Goal: Contribute content: Contribute content

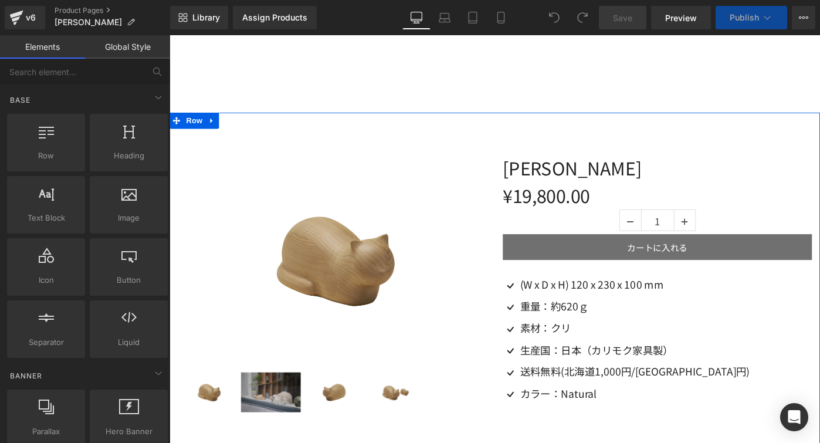
scroll to position [324, 0]
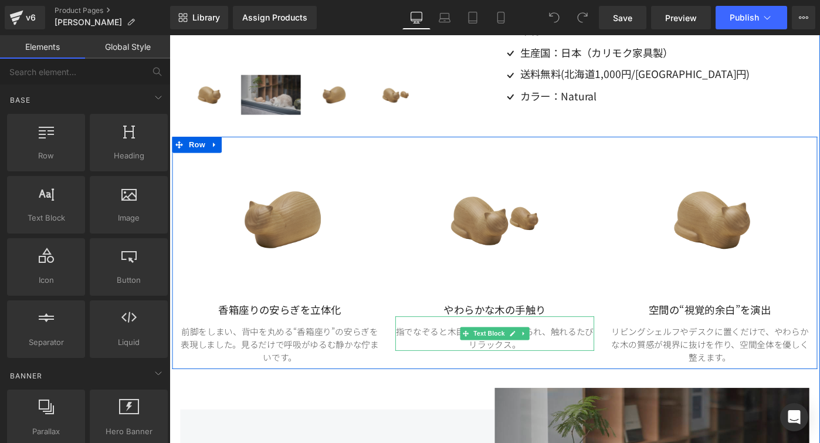
click at [467, 364] on p "指でなぞると木目が立体的に感じられ、触れるたびリラックス。" at bounding box center [524, 365] width 217 height 28
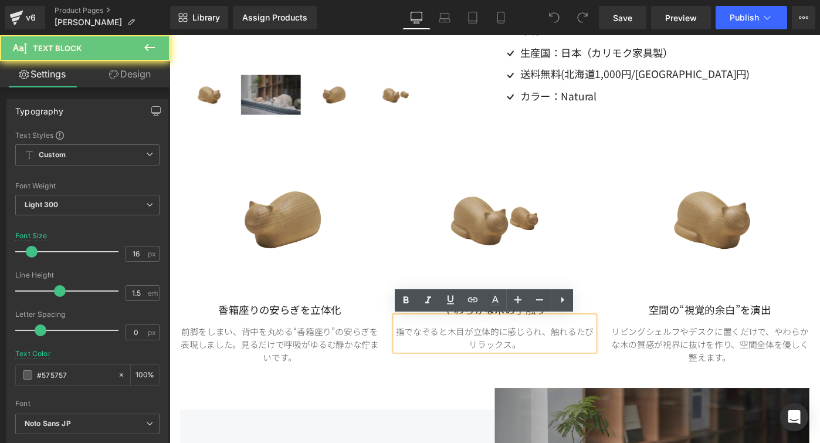
click at [467, 364] on p "指でなぞると木目が立体的に感じられ、触れるたびリラックス。" at bounding box center [524, 365] width 217 height 28
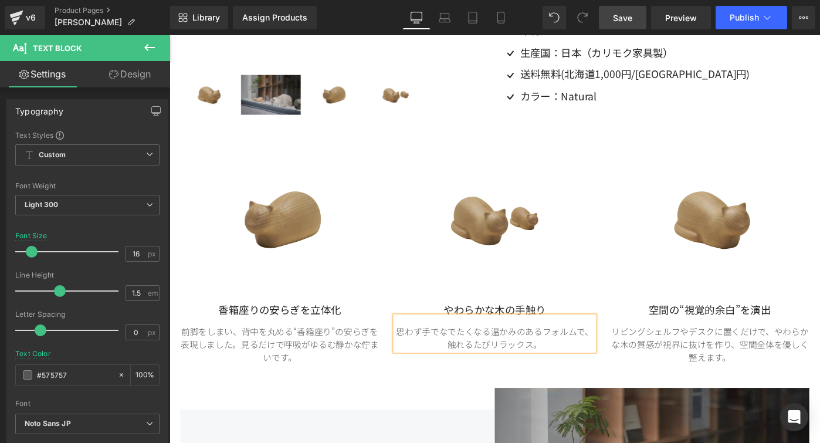
click at [628, 18] on span "Save" at bounding box center [622, 18] width 19 height 12
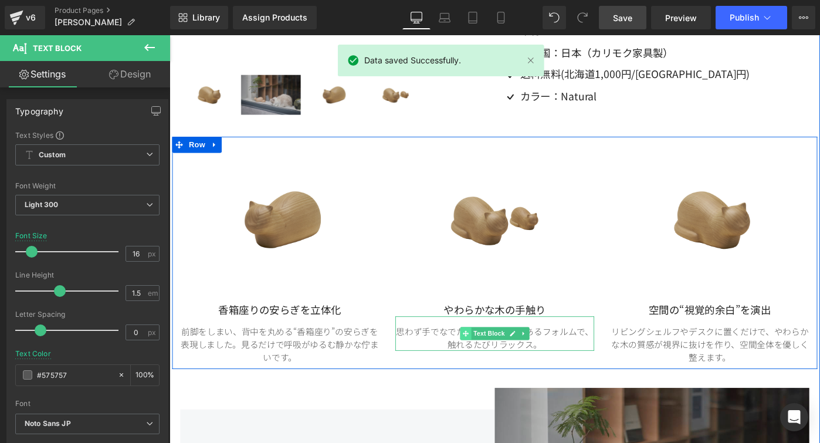
click at [487, 364] on span at bounding box center [493, 361] width 12 height 14
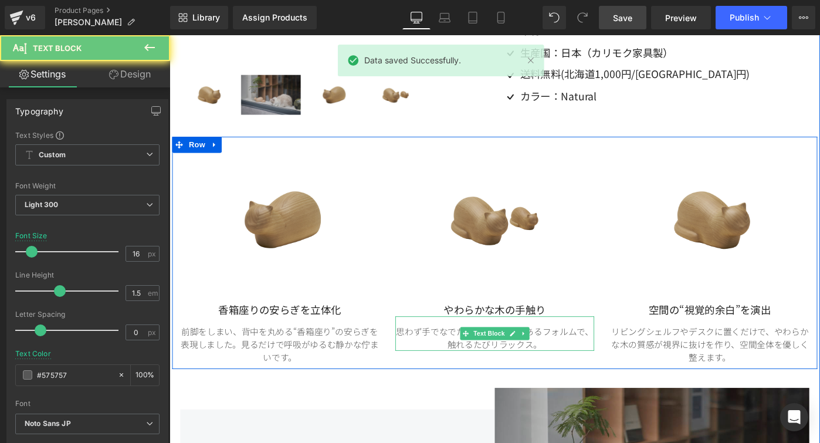
click at [471, 362] on p "思わず手でなでたくなる温かみのあるフォルムで、触れるたびリラックス。" at bounding box center [524, 365] width 217 height 28
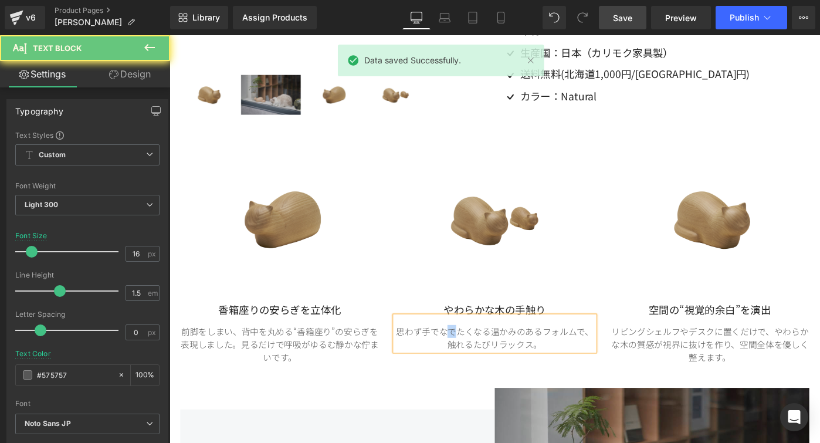
click at [471, 362] on p "思わず手でなでたくなる温かみのあるフォルムで、触れるたびリラックス。" at bounding box center [524, 365] width 217 height 28
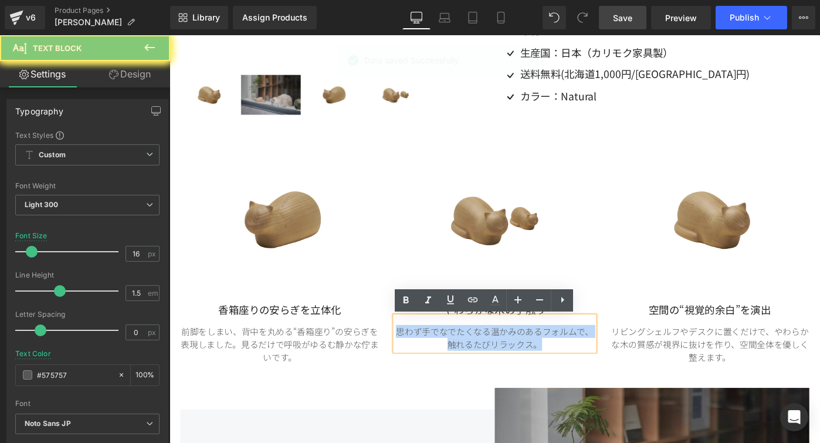
click at [471, 362] on p "思わず手でなでたくなる温かみのあるフォルムで、触れるたびリラックス。" at bounding box center [524, 365] width 217 height 28
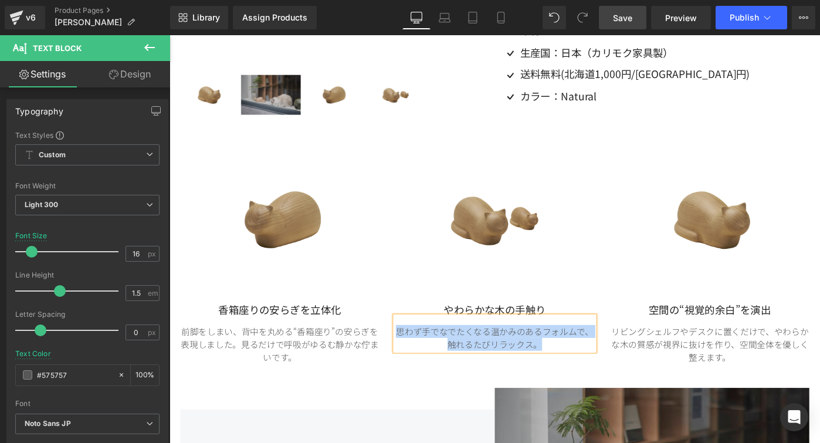
copy p "思わず手でなでたくなる温かみのあるフォルムで、触れるたびリラックス。"
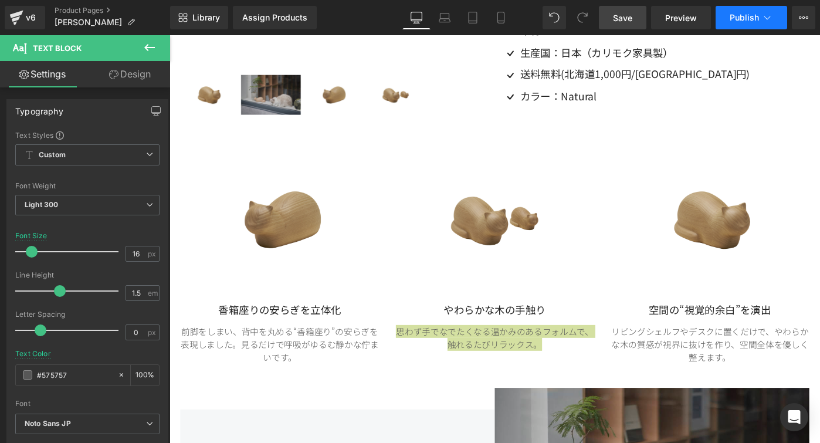
click at [784, 16] on button "Publish" at bounding box center [752, 17] width 72 height 23
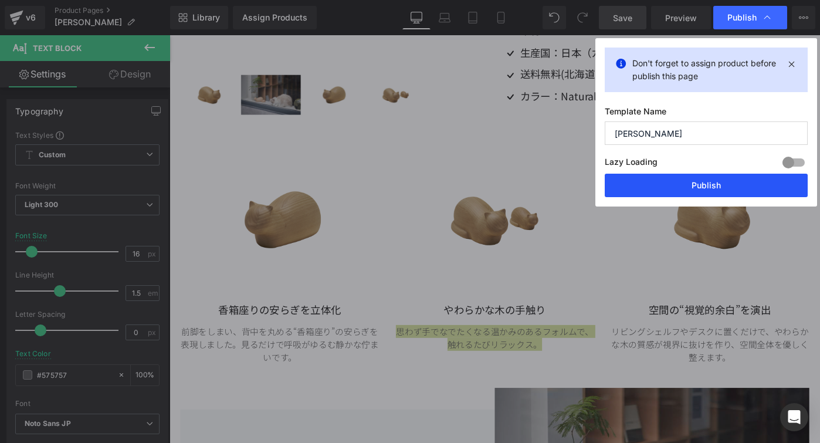
click at [703, 187] on button "Publish" at bounding box center [706, 185] width 203 height 23
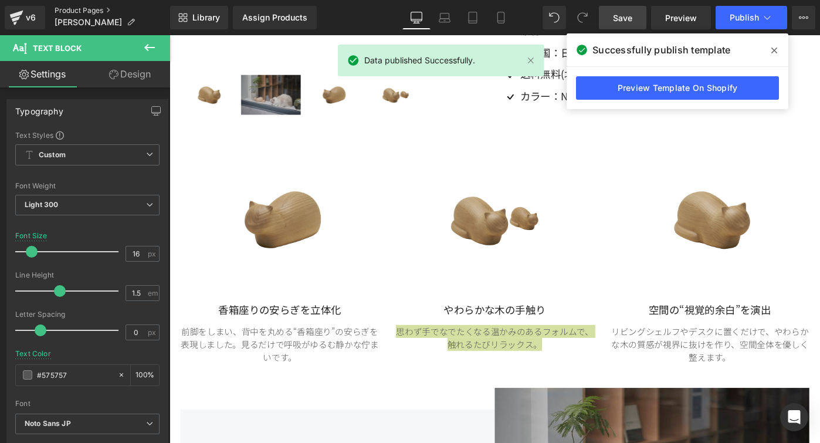
click at [74, 6] on link "Product Pages" at bounding box center [113, 10] width 116 height 9
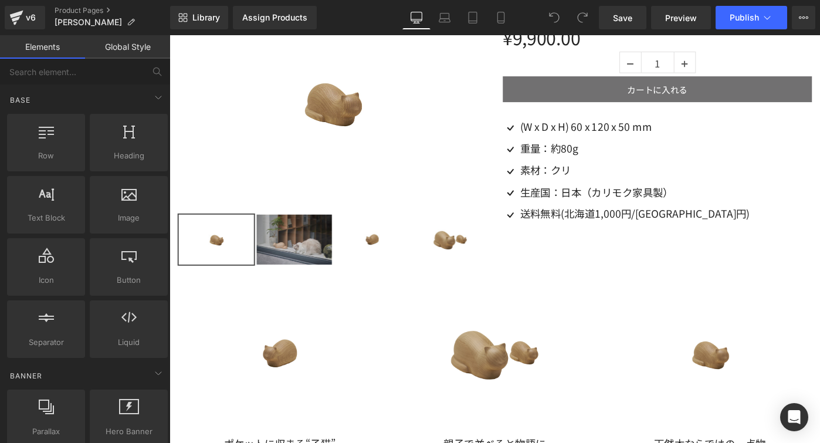
scroll to position [296, 0]
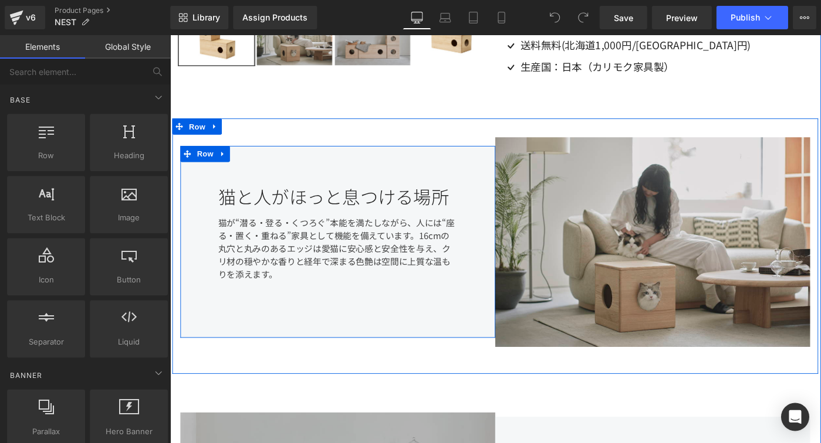
scroll to position [395, 0]
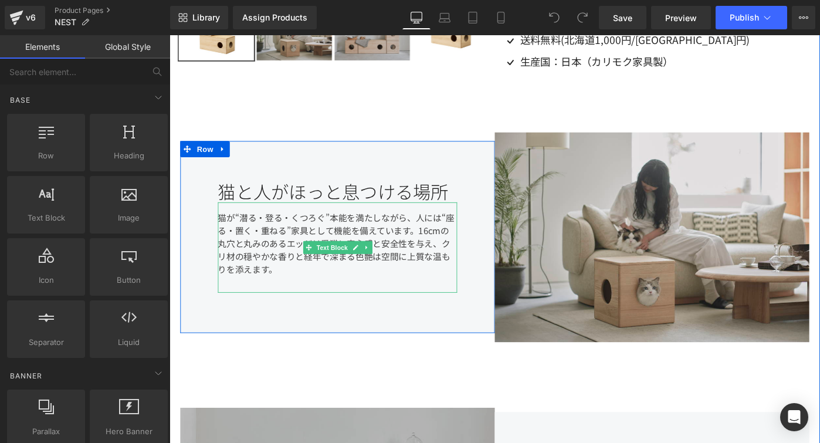
click at [342, 241] on div "猫が“潜る・登る・くつろぐ”本能を満たしながら、人には“座る・置く・重ねる”家具として機能を備えています。16cmの丸穴と丸みのあるエッジは愛猫に安心感と安全…" at bounding box center [352, 267] width 261 height 99
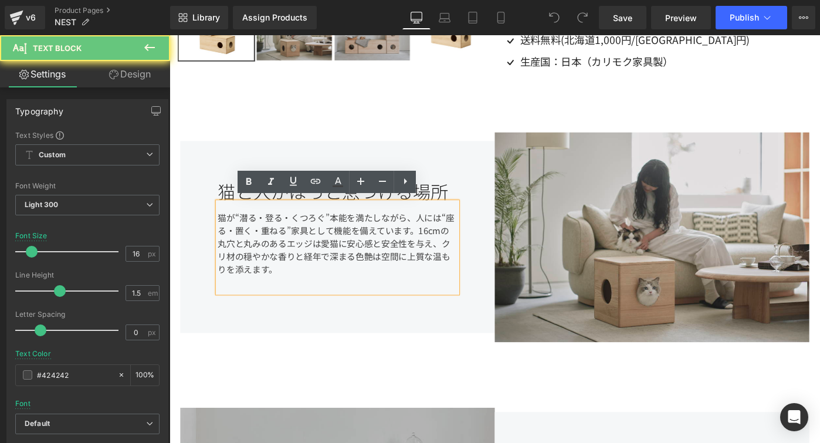
click at [342, 241] on div "猫が“潜る・登る・くつろぐ”本能を満たしながら、人には“座る・置く・重ねる”家具として機能を備えています。16cmの丸穴と丸みのあるエッジは愛猫に安心感と安全…" at bounding box center [352, 267] width 261 height 99
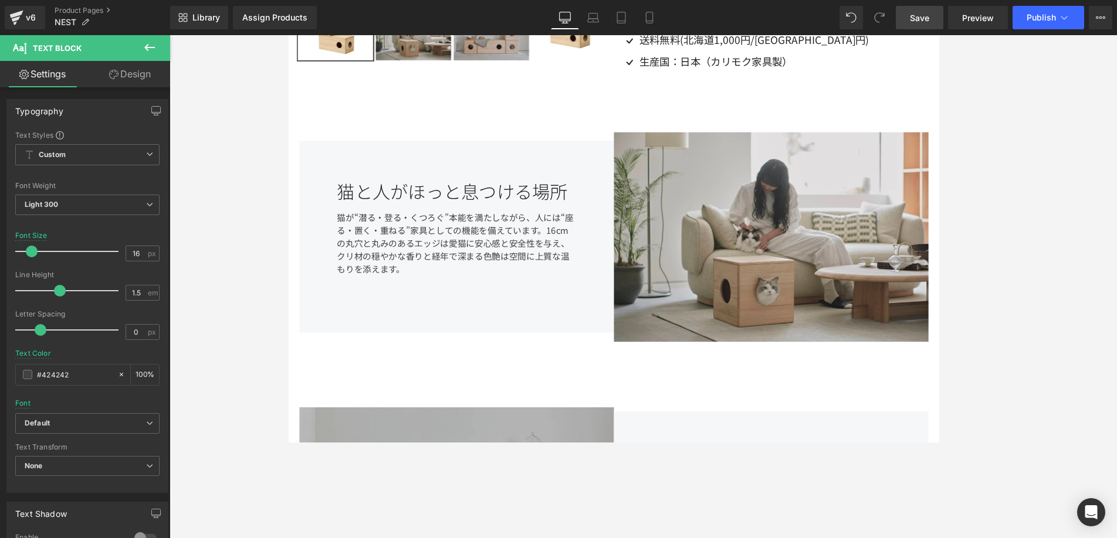
click at [819, 19] on span "Save" at bounding box center [919, 18] width 19 height 12
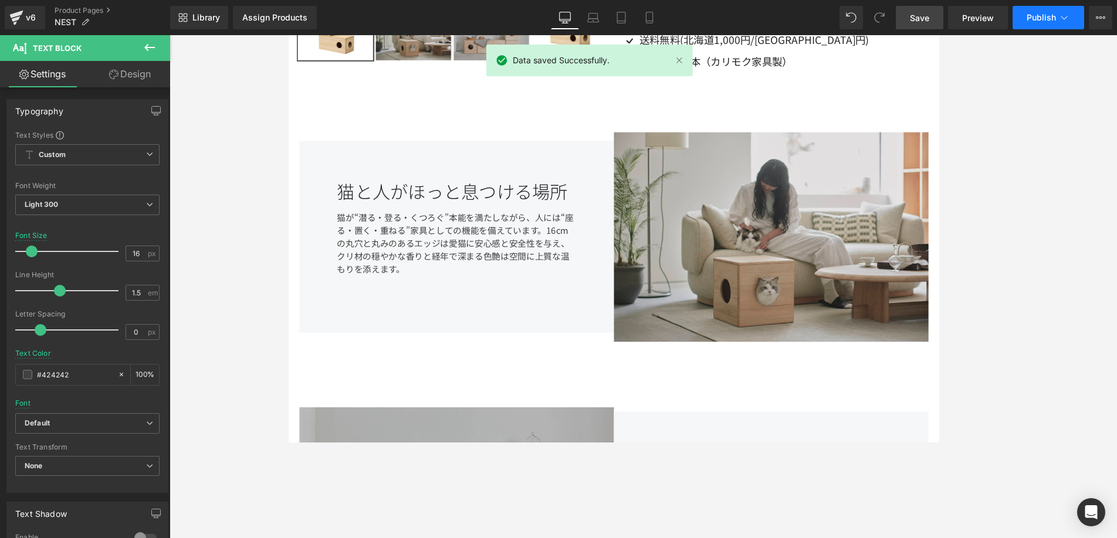
click at [819, 17] on icon at bounding box center [1064, 18] width 12 height 12
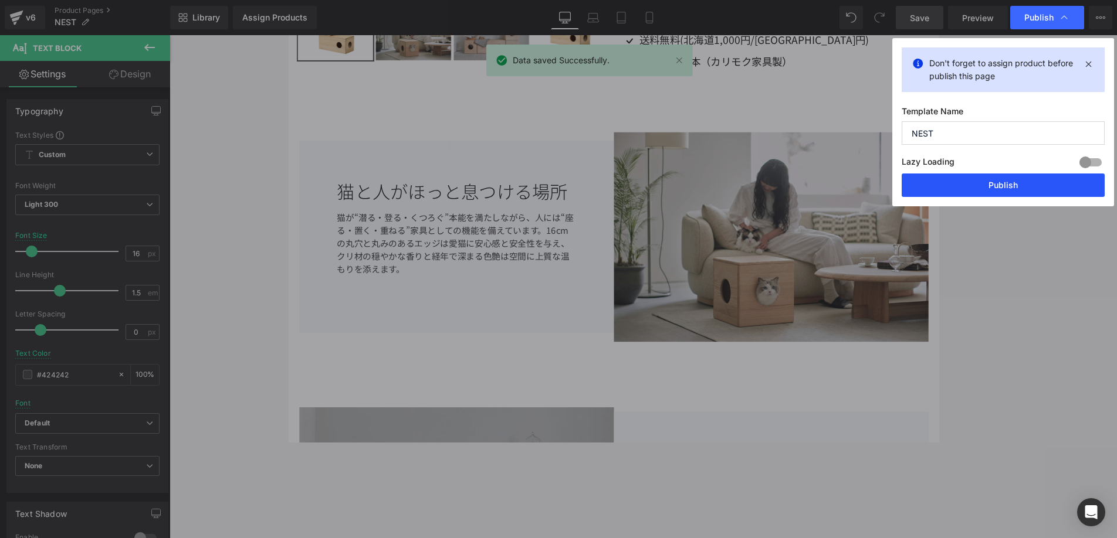
click at [819, 179] on button "Publish" at bounding box center [1002, 185] width 203 height 23
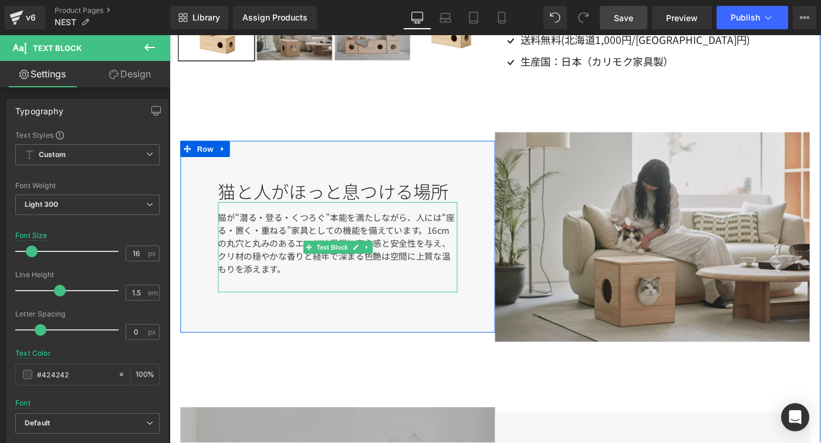
click at [456, 243] on div "猫が“潜る・登る・くつろぐ”本能を満たしながら、人には“座る・置く・重ねる”家具としての機能を備えています。16cmの丸穴と丸みのあるエッジは愛猫に安心感と安…" at bounding box center [352, 267] width 261 height 99
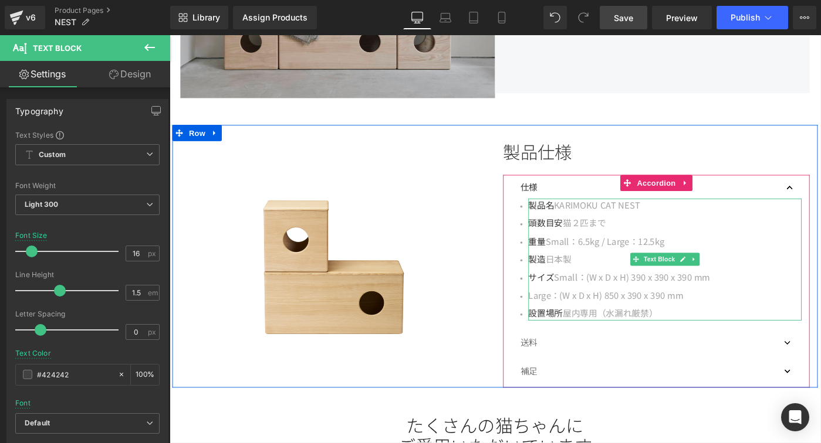
scroll to position [1006, 0]
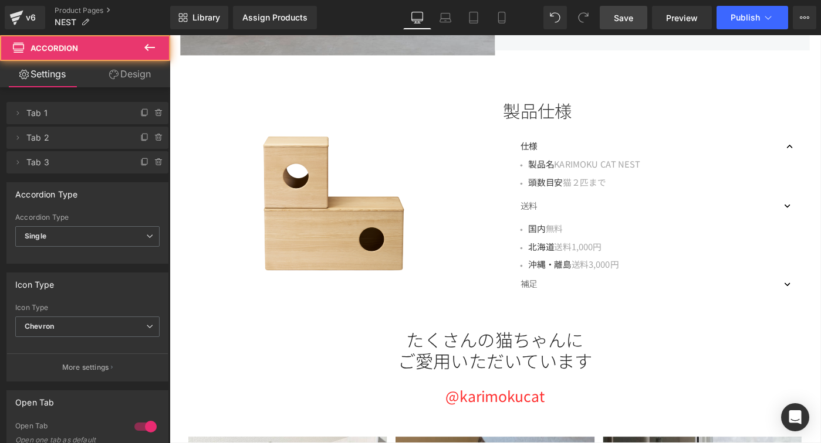
scroll to position [1008, 0]
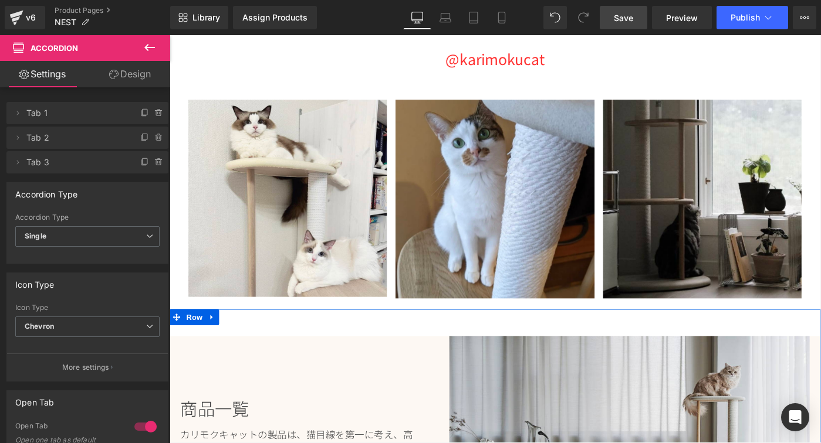
scroll to position [0, 0]
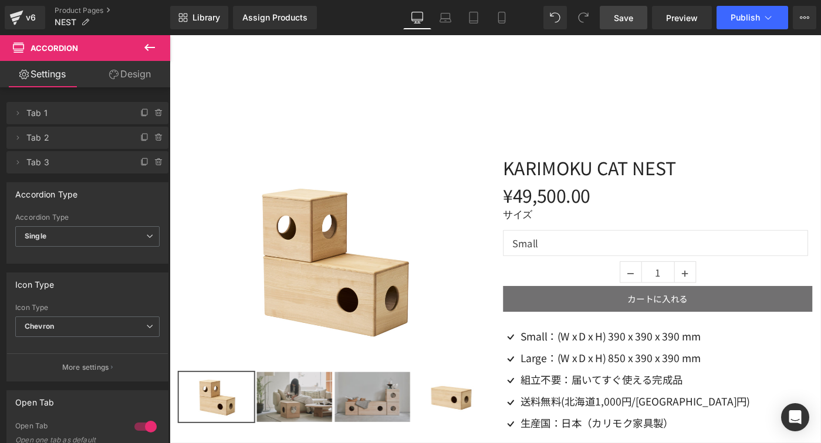
click at [631, 16] on span "Save" at bounding box center [622, 18] width 19 height 12
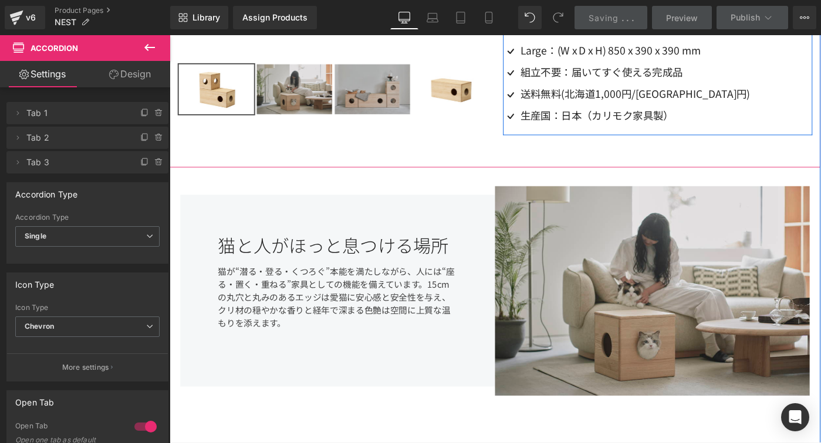
scroll to position [336, 0]
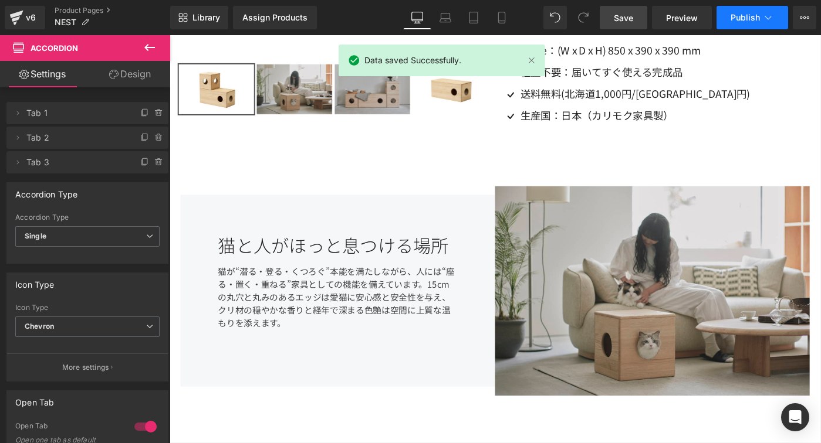
click at [751, 19] on span "Publish" at bounding box center [744, 17] width 29 height 9
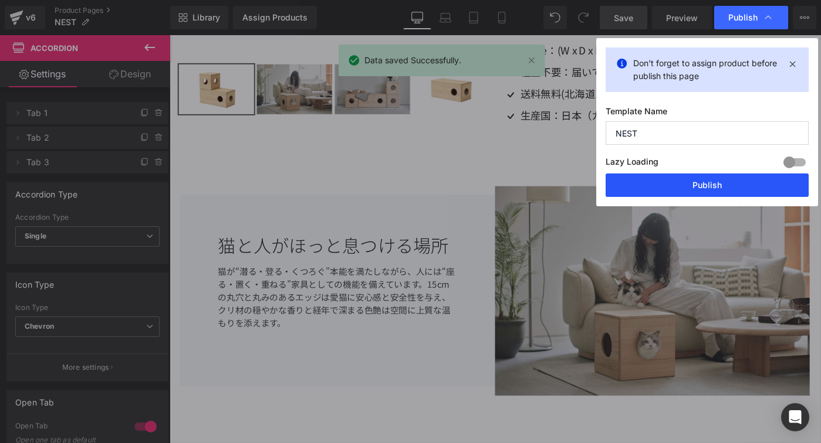
click at [706, 175] on button "Publish" at bounding box center [706, 185] width 203 height 23
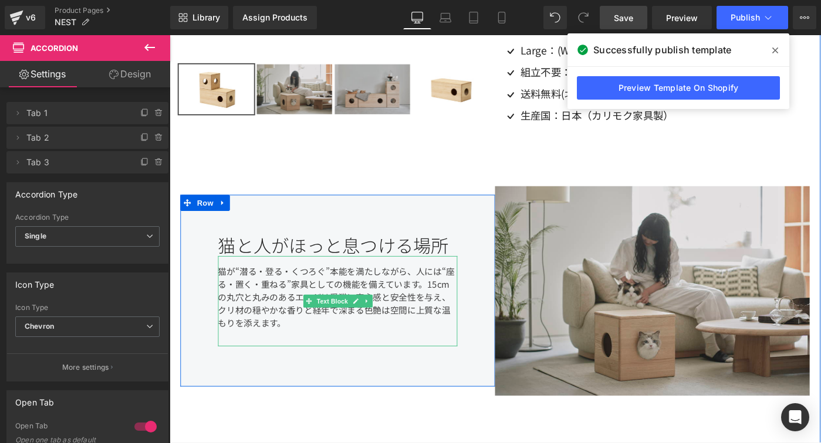
click at [320, 334] on div "猫が“潜る・登る・くつろぐ”本能を満たしながら、人には“座る・置く・重ねる”家具としての機能を備えています。15cmの丸穴と丸みのあるエッジは愛猫に安心感と安…" at bounding box center [352, 325] width 261 height 99
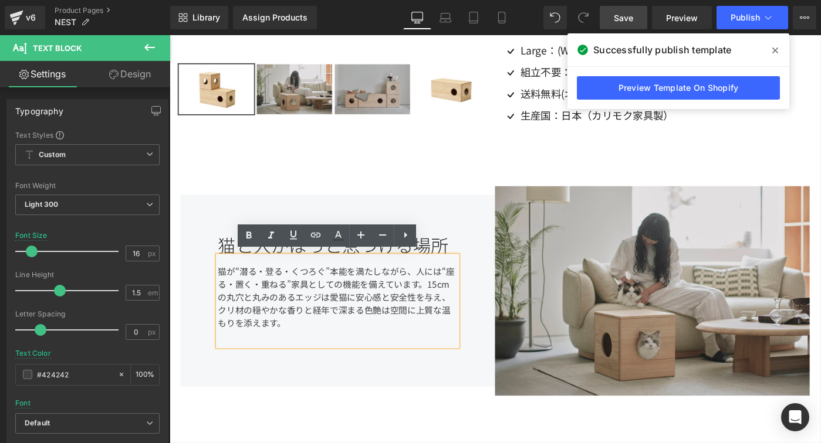
click at [379, 331] on div "猫が“潜る・登る・くつろぐ”本能を満たしながら、人には“座る・置く・重ねる”家具としての機能を備えています。15cmの丸穴と丸みのあるエッジは愛猫に安心感と安…" at bounding box center [352, 325] width 261 height 99
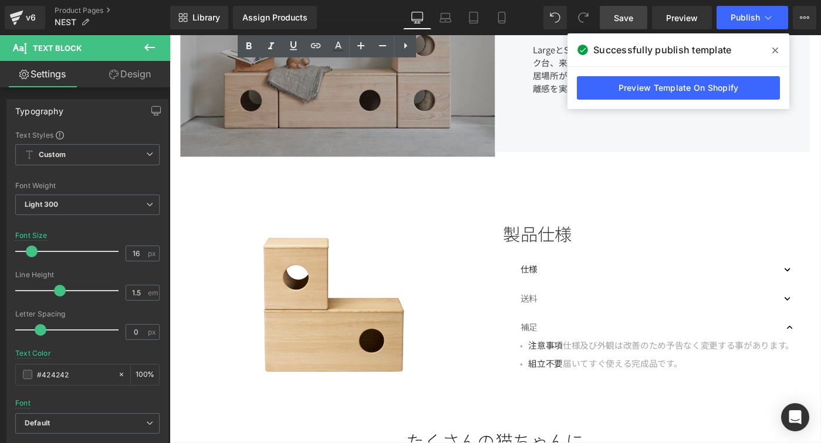
scroll to position [925, 0]
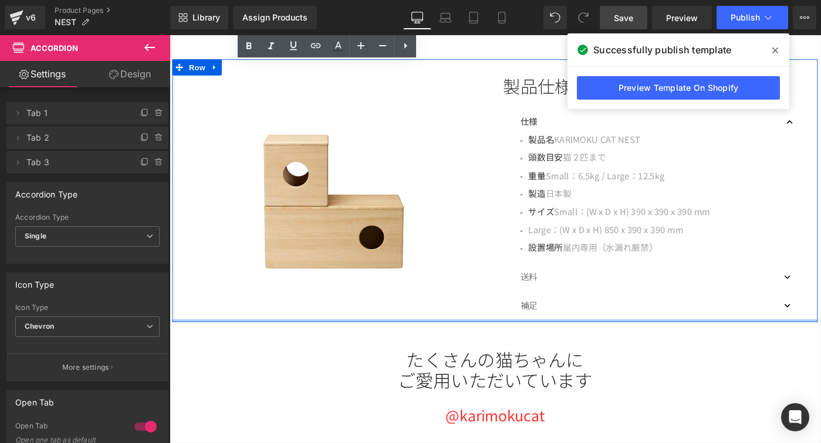
scroll to position [0, 0]
